Goal: Check status: Check status

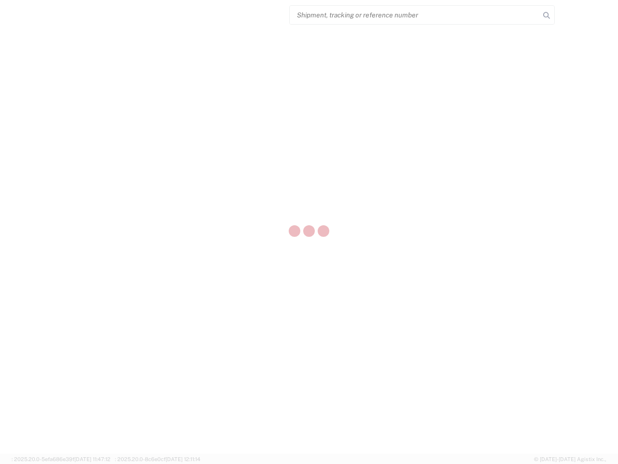
select select "US"
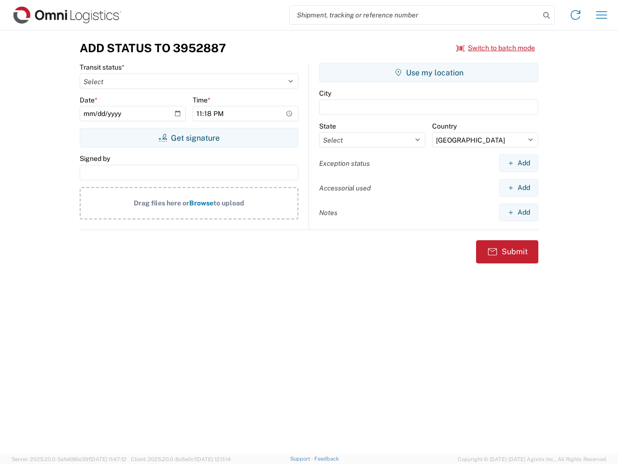
click at [415, 15] on input "search" at bounding box center [415, 15] width 250 height 18
click at [547, 15] on icon at bounding box center [547, 16] width 14 height 14
click at [576, 15] on icon at bounding box center [575, 14] width 15 height 15
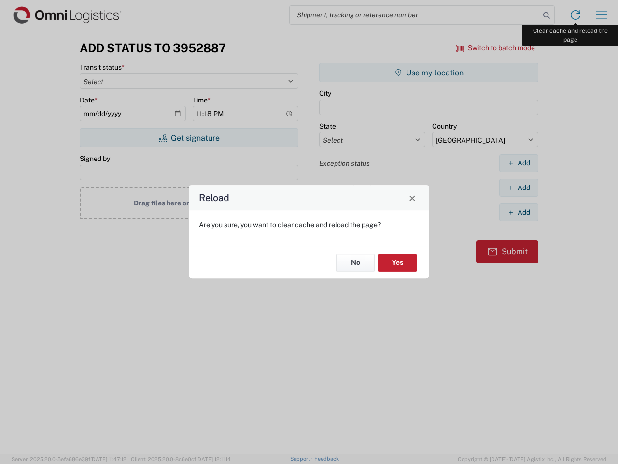
click at [602, 15] on div "Reload Are you sure, you want to clear cache and reload the page? No Yes" at bounding box center [309, 232] width 618 height 464
click at [496, 48] on div "Reload Are you sure, you want to clear cache and reload the page? No Yes" at bounding box center [309, 232] width 618 height 464
click at [189, 138] on div "Reload Are you sure, you want to clear cache and reload the page? No Yes" at bounding box center [309, 232] width 618 height 464
click at [429, 72] on div "Reload Are you sure, you want to clear cache and reload the page? No Yes" at bounding box center [309, 232] width 618 height 464
click at [519, 163] on div "Reload Are you sure, you want to clear cache and reload the page? No Yes" at bounding box center [309, 232] width 618 height 464
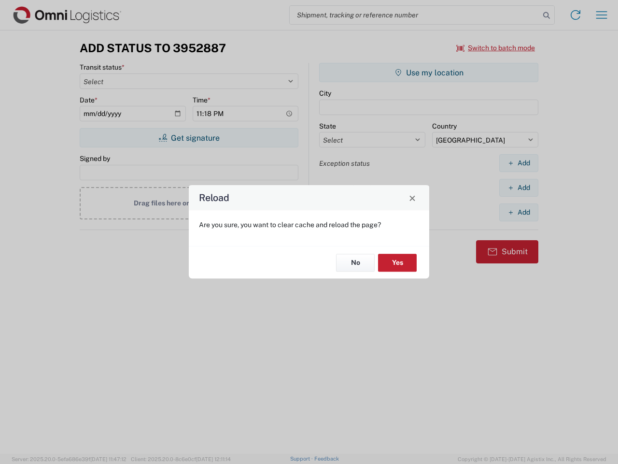
click at [519, 187] on div "Reload Are you sure, you want to clear cache and reload the page? No Yes" at bounding box center [309, 232] width 618 height 464
click at [519, 212] on div "Reload Are you sure, you want to clear cache and reload the page? No Yes" at bounding box center [309, 232] width 618 height 464
